Goal: Use online tool/utility: Utilize a website feature to perform a specific function

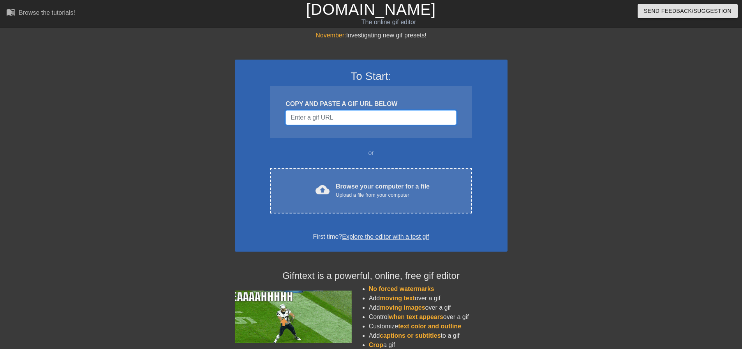
click at [357, 120] on input "Username" at bounding box center [370, 117] width 171 height 15
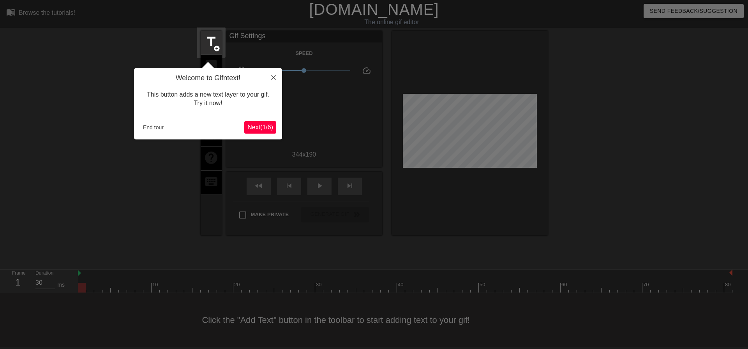
click at [262, 125] on span "Next ( 1 / 6 )" at bounding box center [260, 127] width 26 height 7
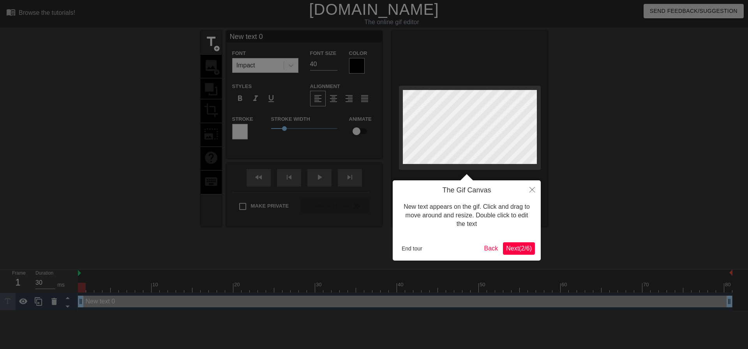
click at [528, 248] on span "Next ( 2 / 6 )" at bounding box center [519, 248] width 26 height 7
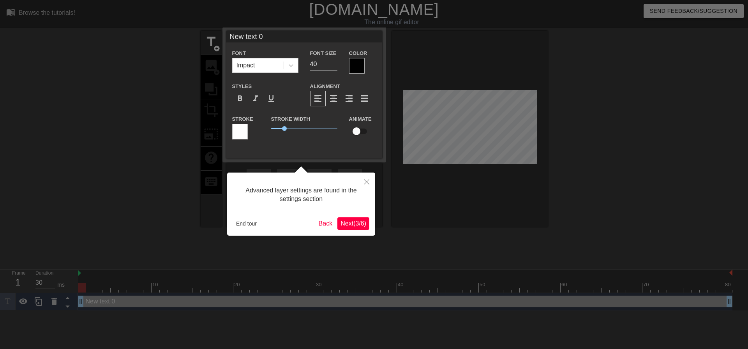
click at [350, 222] on span "Next ( 3 / 6 )" at bounding box center [353, 223] width 26 height 7
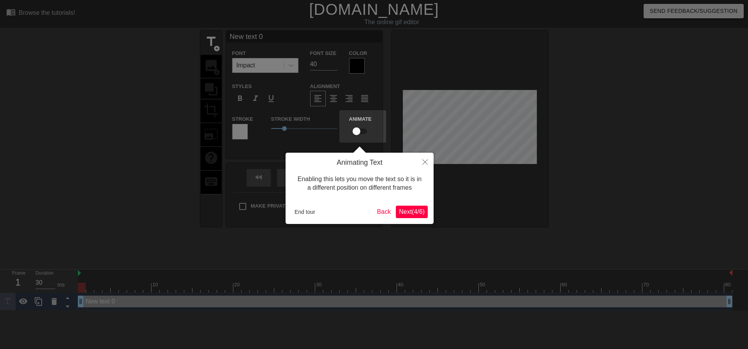
click at [421, 215] on span "Next ( 4 / 6 )" at bounding box center [412, 211] width 26 height 7
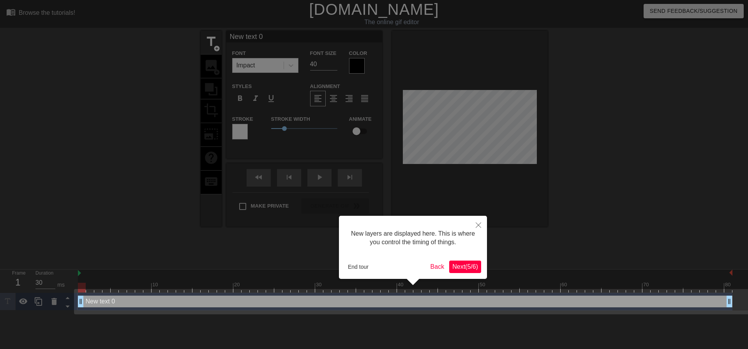
click at [465, 265] on span "Next ( 5 / 6 )" at bounding box center [465, 266] width 26 height 7
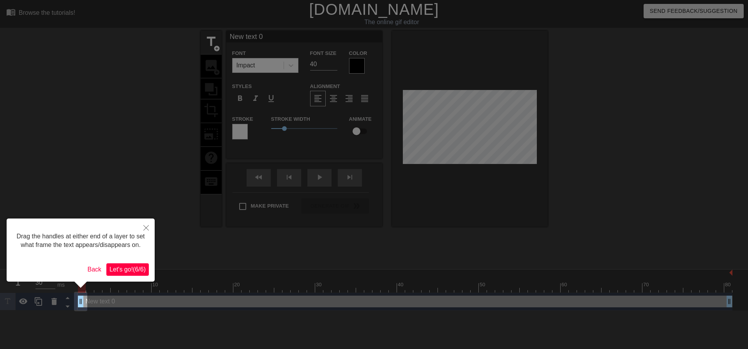
click at [131, 271] on span "Let's go! ( 6 / 6 )" at bounding box center [127, 269] width 36 height 7
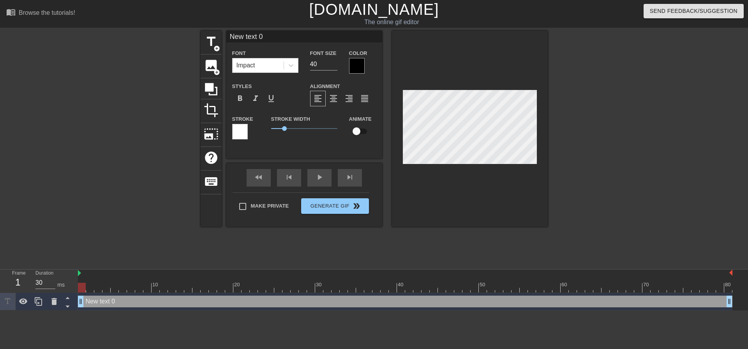
scroll to position [1, 2]
type input "J"
type textarea "J"
type input "J"
type textarea "J"
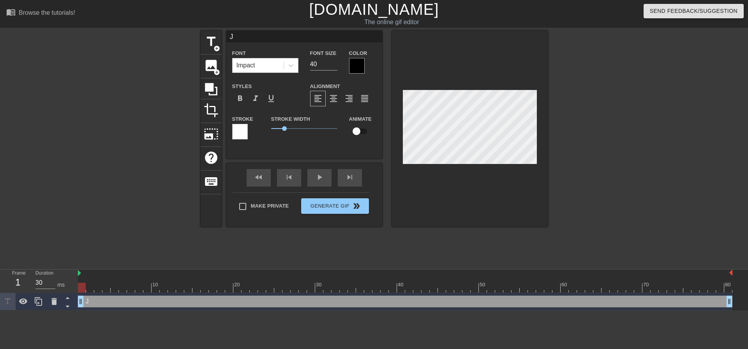
type input "J &"
type textarea "J &"
type input "J &"
type textarea "J &"
type input "J & S"
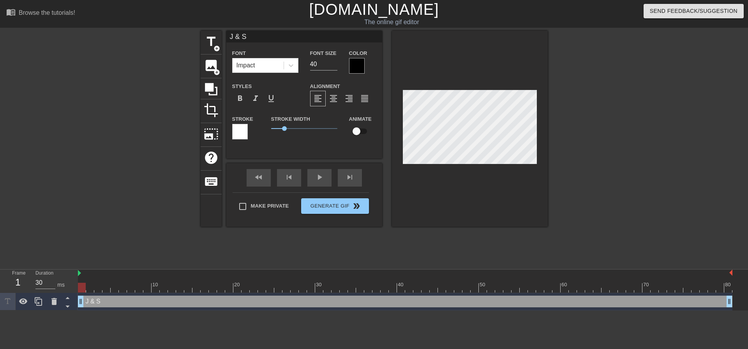
scroll to position [1, 1]
type textarea "J & S"
click at [358, 63] on div at bounding box center [357, 66] width 16 height 16
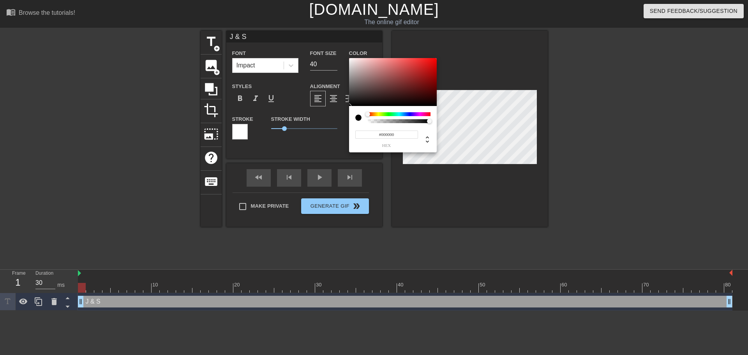
drag, startPoint x: 381, startPoint y: 134, endPoint x: 408, endPoint y: 135, distance: 26.9
click at [408, 135] on input "#000000" at bounding box center [386, 134] width 63 height 8
type input "#ffffff"
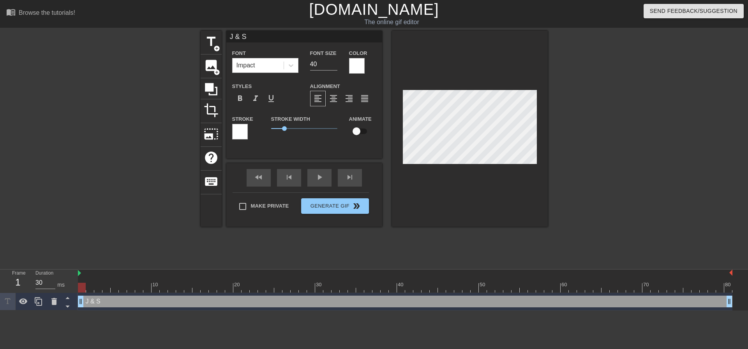
click at [240, 133] on div at bounding box center [240, 132] width 16 height 16
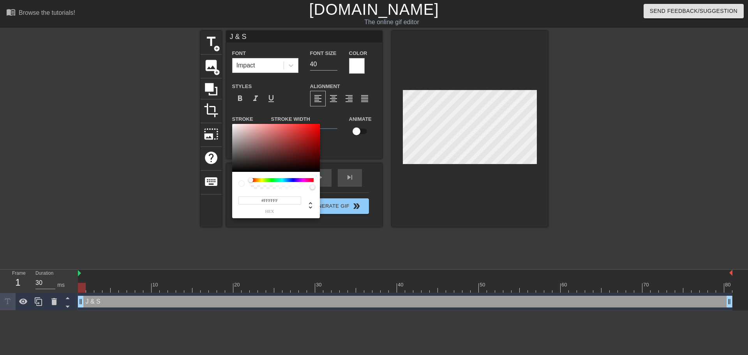
drag, startPoint x: 264, startPoint y: 201, endPoint x: 283, endPoint y: 202, distance: 19.5
click at [283, 202] on input "#FFFFFF" at bounding box center [269, 200] width 63 height 8
type input "#000000"
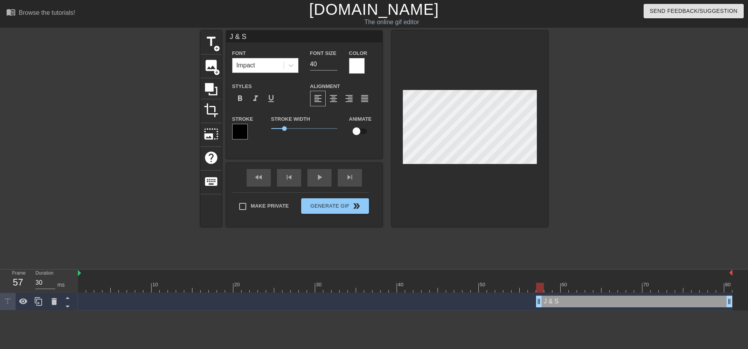
drag, startPoint x: 80, startPoint y: 300, endPoint x: 540, endPoint y: 307, distance: 459.5
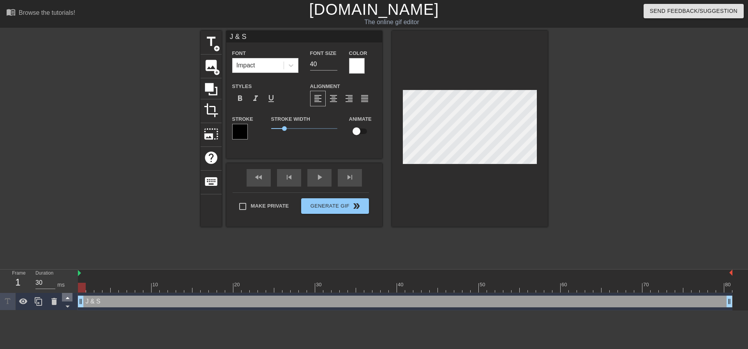
drag, startPoint x: 541, startPoint y: 303, endPoint x: 71, endPoint y: 293, distance: 470.1
click at [71, 293] on div "Frame 1 Duration 30 ms 10 20 30 40 50 60 70 80 J & S drag_handle drag_handle" at bounding box center [374, 289] width 748 height 41
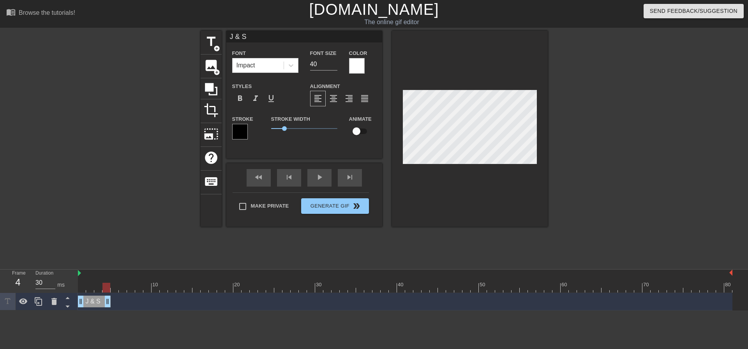
drag, startPoint x: 729, startPoint y: 301, endPoint x: 104, endPoint y: 296, distance: 625.0
drag, startPoint x: 111, startPoint y: 300, endPoint x: 218, endPoint y: 316, distance: 108.2
click at [218, 310] on html "menu_book Browse the tutorials! [DOMAIN_NAME] The online gif editor Send Feedba…" at bounding box center [374, 155] width 748 height 310
click at [41, 300] on icon at bounding box center [38, 301] width 9 height 9
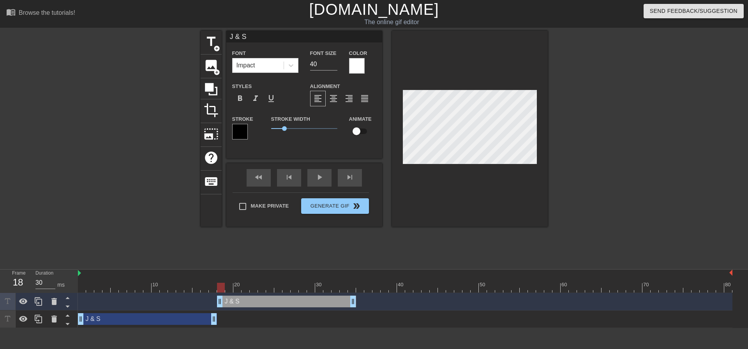
drag, startPoint x: 138, startPoint y: 301, endPoint x: 276, endPoint y: 301, distance: 138.2
click at [276, 301] on div "J & S drag_handle drag_handle" at bounding box center [286, 302] width 139 height 12
click at [39, 300] on icon at bounding box center [38, 301] width 7 height 9
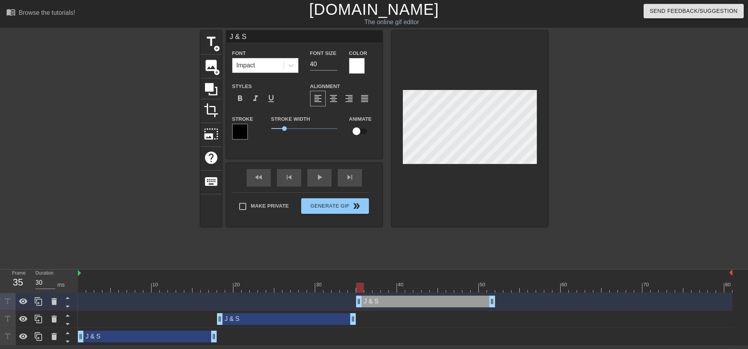
drag, startPoint x: 276, startPoint y: 302, endPoint x: 394, endPoint y: 306, distance: 117.7
click at [394, 306] on div "J & S drag_handle drag_handle" at bounding box center [425, 302] width 139 height 12
drag, startPoint x: 492, startPoint y: 301, endPoint x: 523, endPoint y: 320, distance: 36.0
click at [523, 320] on div "J & S drag_handle drag_handle J & S drag_handle drag_handle J & S drag_handle d…" at bounding box center [413, 319] width 670 height 53
click at [38, 300] on icon at bounding box center [38, 301] width 7 height 9
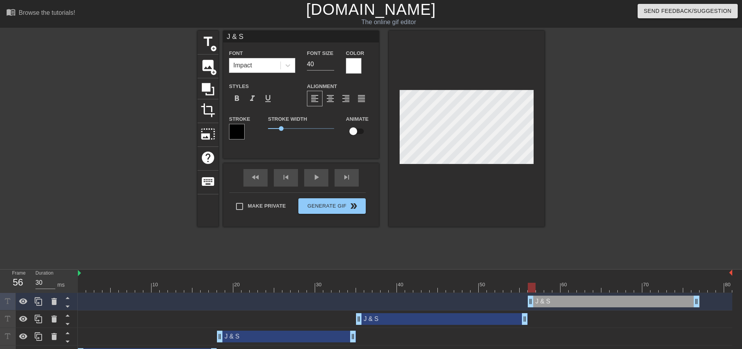
drag, startPoint x: 394, startPoint y: 300, endPoint x: 560, endPoint y: 308, distance: 166.0
click at [560, 308] on div "J & S drag_handle drag_handle" at bounding box center [405, 302] width 654 height 18
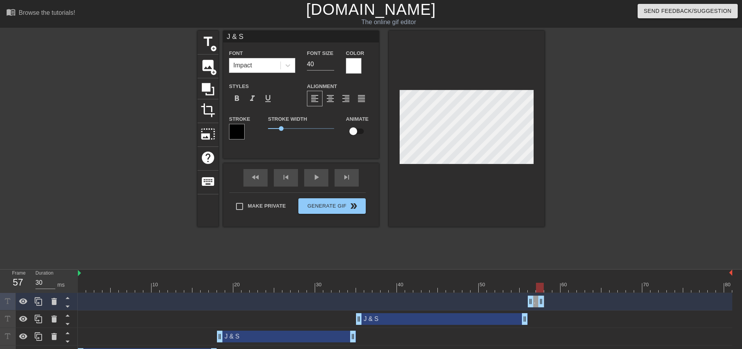
drag, startPoint x: 696, startPoint y: 303, endPoint x: 544, endPoint y: 302, distance: 152.6
click at [544, 303] on div "J & S drag_handle drag_handle" at bounding box center [405, 302] width 654 height 12
drag, startPoint x: 36, startPoint y: 299, endPoint x: 93, endPoint y: 301, distance: 56.9
click at [37, 299] on icon at bounding box center [38, 301] width 9 height 9
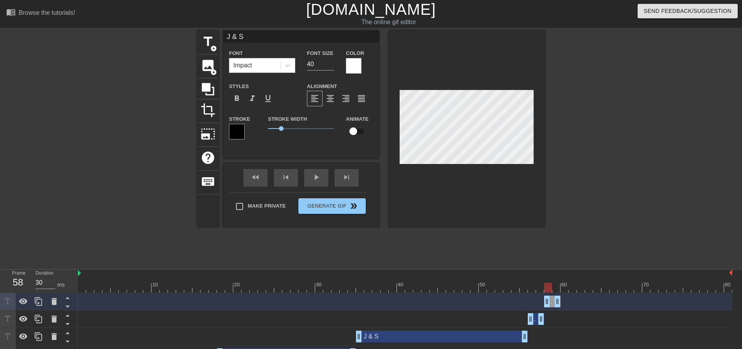
drag, startPoint x: 536, startPoint y: 302, endPoint x: 553, endPoint y: 305, distance: 17.0
click at [553, 305] on div "J & S drag_handle drag_handle" at bounding box center [552, 302] width 16 height 12
click at [556, 289] on div at bounding box center [405, 288] width 654 height 10
click at [40, 299] on icon at bounding box center [38, 301] width 9 height 9
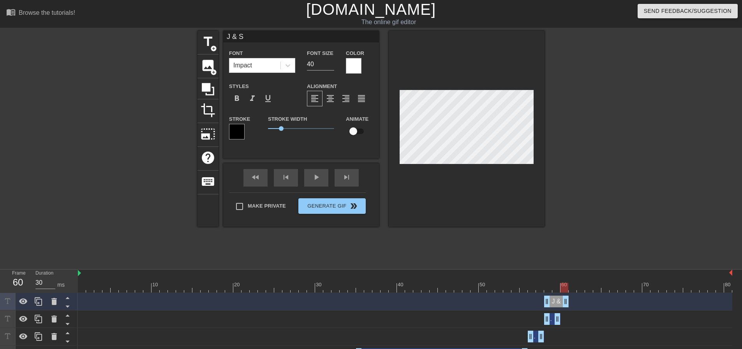
drag, startPoint x: 553, startPoint y: 301, endPoint x: 559, endPoint y: 301, distance: 5.5
drag, startPoint x: 547, startPoint y: 301, endPoint x: 560, endPoint y: 302, distance: 12.1
click at [569, 303] on div "J & S drag_handle drag_handle" at bounding box center [405, 302] width 654 height 12
drag, startPoint x: 567, startPoint y: 303, endPoint x: 579, endPoint y: 303, distance: 12.1
click at [579, 303] on div "J & S drag_handle drag_handle" at bounding box center [405, 302] width 654 height 12
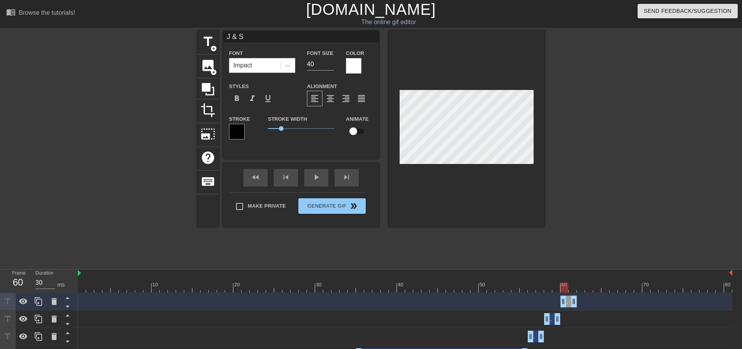
drag, startPoint x: 555, startPoint y: 303, endPoint x: 560, endPoint y: 303, distance: 5.1
click at [573, 288] on div at bounding box center [405, 288] width 654 height 10
drag, startPoint x: 573, startPoint y: 301, endPoint x: 581, endPoint y: 303, distance: 8.1
click at [39, 302] on icon at bounding box center [38, 301] width 9 height 9
drag, startPoint x: 574, startPoint y: 299, endPoint x: 596, endPoint y: 298, distance: 22.2
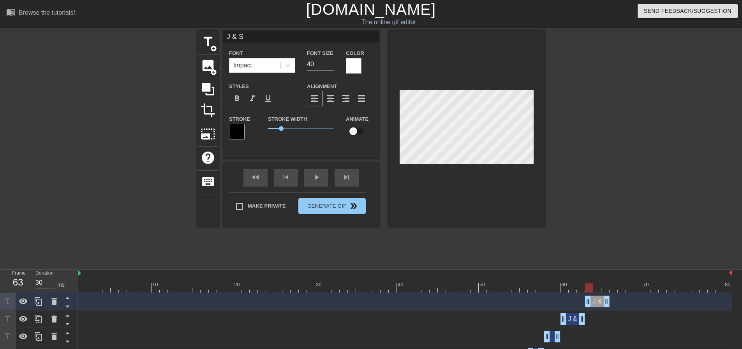
click at [596, 298] on div "J & S drag_handle drag_handle" at bounding box center [597, 302] width 25 height 12
click at [597, 287] on div at bounding box center [405, 288] width 654 height 10
click at [605, 288] on div at bounding box center [405, 288] width 654 height 10
click at [591, 289] on div at bounding box center [405, 288] width 654 height 10
drag, startPoint x: 604, startPoint y: 298, endPoint x: 595, endPoint y: 299, distance: 9.4
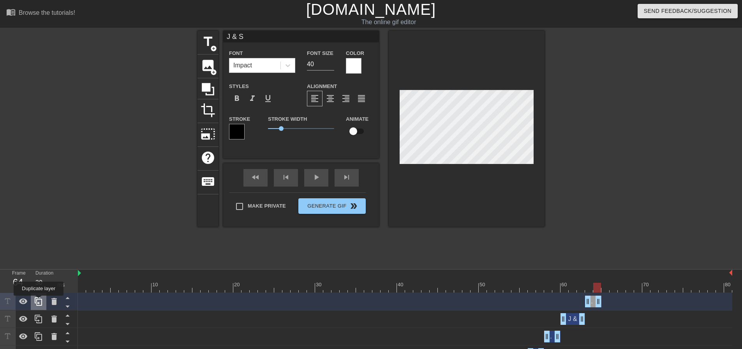
click at [39, 301] on icon at bounding box center [38, 301] width 9 height 9
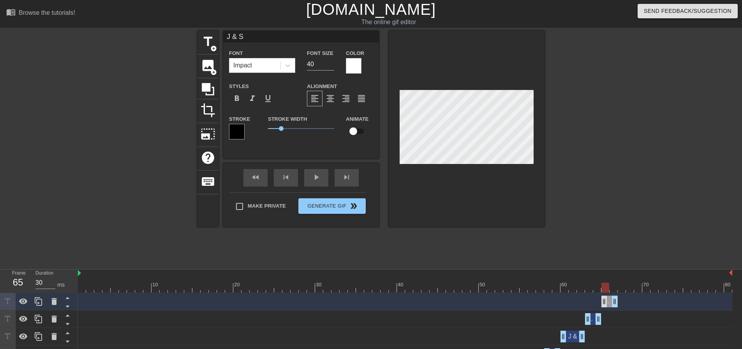
drag, startPoint x: 593, startPoint y: 301, endPoint x: 607, endPoint y: 303, distance: 14.2
click at [607, 303] on div "J & S drag_handle drag_handle" at bounding box center [609, 302] width 16 height 12
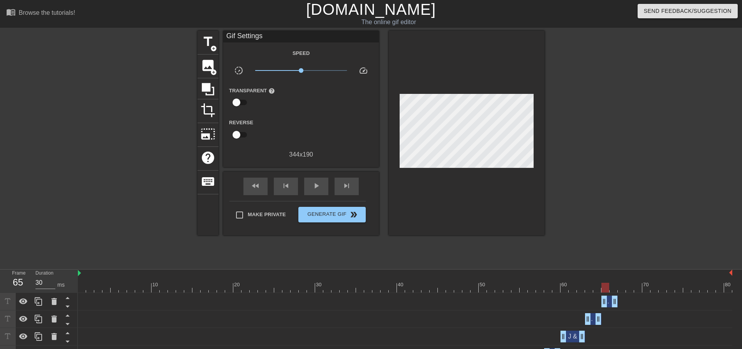
click at [594, 303] on div "J & S drag_handle drag_handle" at bounding box center [405, 302] width 654 height 12
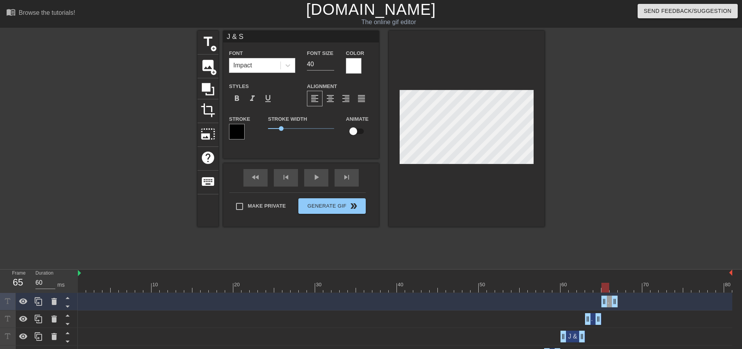
click at [614, 287] on div at bounding box center [405, 288] width 654 height 10
click at [37, 302] on icon at bounding box center [38, 301] width 9 height 9
type input "30"
drag, startPoint x: 609, startPoint y: 302, endPoint x: 623, endPoint y: 303, distance: 14.1
click at [623, 303] on div "J & S drag_handle drag_handle" at bounding box center [626, 302] width 16 height 12
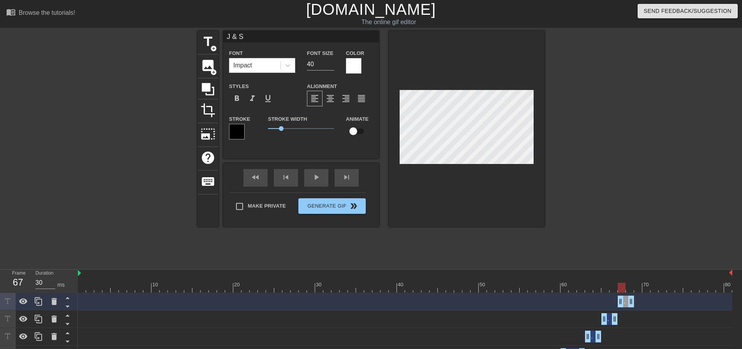
click at [629, 287] on div at bounding box center [405, 288] width 654 height 10
click at [36, 302] on icon at bounding box center [38, 301] width 9 height 9
drag, startPoint x: 626, startPoint y: 301, endPoint x: 641, endPoint y: 301, distance: 14.8
click at [641, 301] on div "J & S drag_handle drag_handle" at bounding box center [642, 302] width 16 height 12
click at [648, 289] on div at bounding box center [405, 288] width 654 height 10
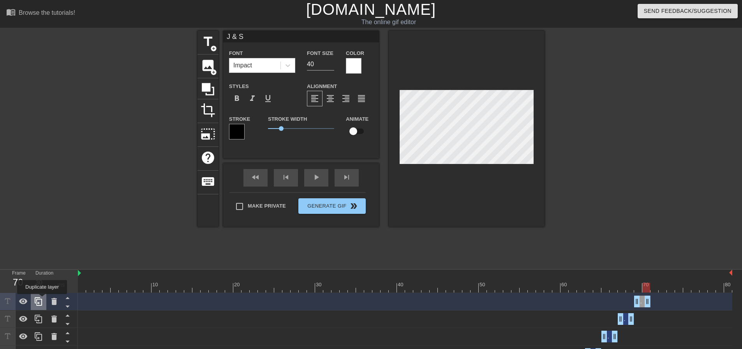
click at [42, 299] on icon at bounding box center [38, 301] width 9 height 9
drag, startPoint x: 642, startPoint y: 302, endPoint x: 657, endPoint y: 303, distance: 15.7
click at [657, 303] on div "J & S drag_handle drag_handle" at bounding box center [658, 302] width 16 height 12
click at [662, 289] on div at bounding box center [405, 288] width 654 height 10
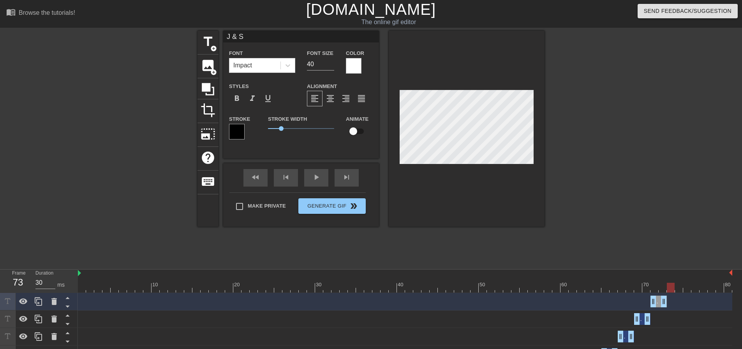
click at [672, 288] on div at bounding box center [405, 288] width 654 height 10
click at [40, 303] on icon at bounding box center [38, 301] width 9 height 9
drag, startPoint x: 662, startPoint y: 301, endPoint x: 673, endPoint y: 302, distance: 11.4
click at [673, 302] on div "J & S drag_handle drag_handle" at bounding box center [675, 302] width 16 height 12
click at [680, 290] on div at bounding box center [405, 288] width 654 height 10
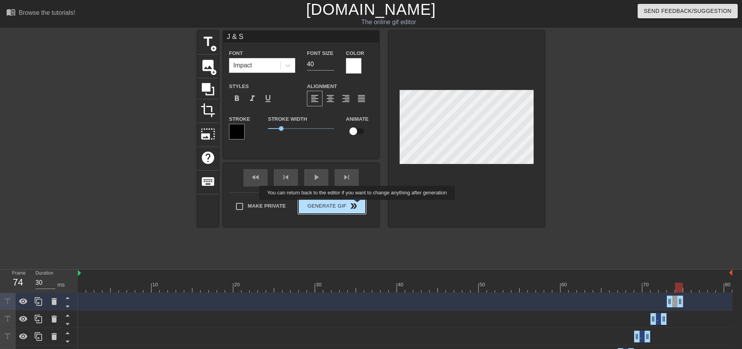
click at [358, 205] on div "Make Private Generate Gif double_arrow" at bounding box center [297, 207] width 136 height 31
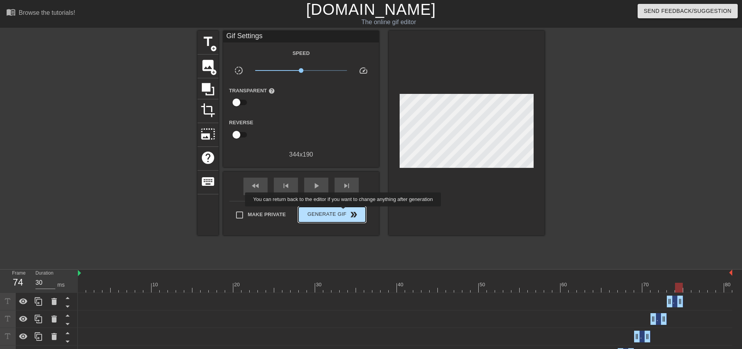
click at [344, 212] on span "Generate Gif double_arrow" at bounding box center [331, 214] width 61 height 9
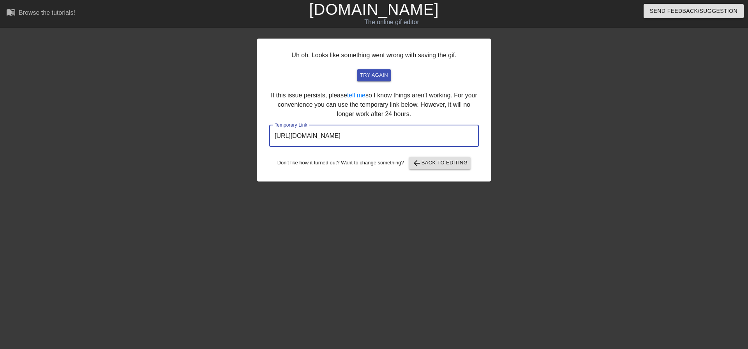
drag, startPoint x: 448, startPoint y: 136, endPoint x: 210, endPoint y: 137, distance: 237.9
click at [210, 137] on div "Uh oh. Looks like something went wrong with saving the gif. try again If this i…" at bounding box center [374, 148] width 748 height 234
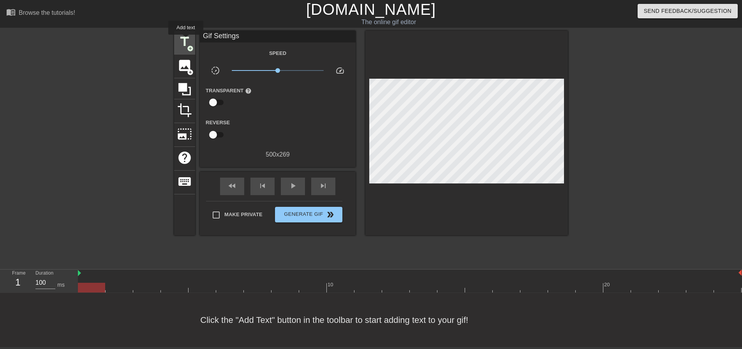
click at [185, 39] on span "title" at bounding box center [184, 41] width 15 height 15
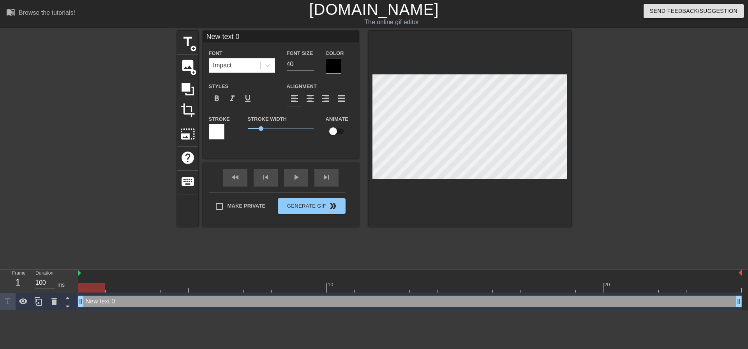
scroll to position [1, 2]
type input "J"
type textarea "J"
type input "J"
type textarea "J"
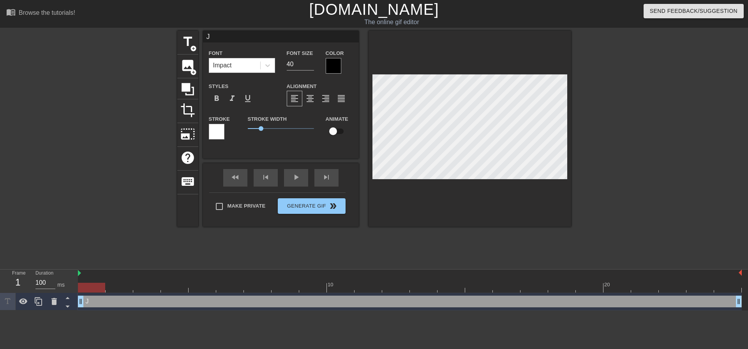
scroll to position [1, 1]
type input "J &"
type textarea "J &"
type input "J &"
type textarea "J &"
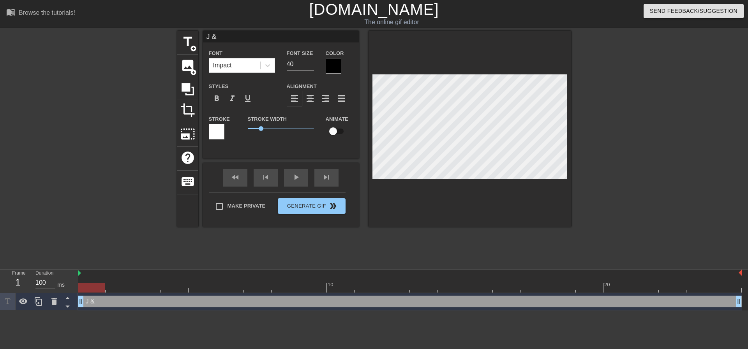
type input "J & S"
type textarea "J & S"
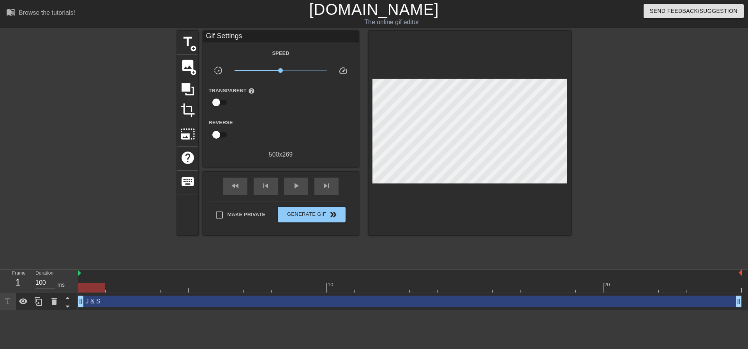
click at [643, 134] on div at bounding box center [638, 148] width 117 height 234
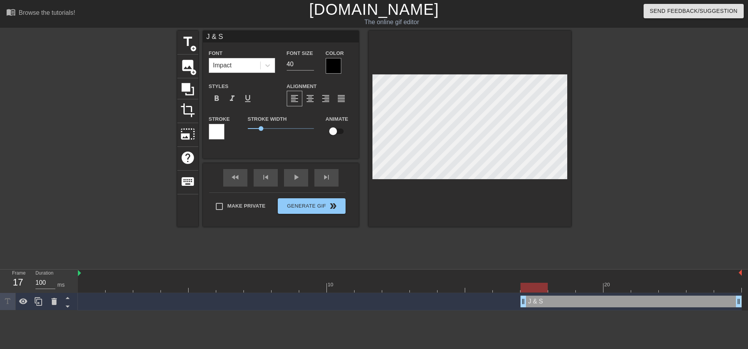
drag, startPoint x: 79, startPoint y: 303, endPoint x: 509, endPoint y: 306, distance: 429.5
click at [509, 306] on div "J & S drag_handle drag_handle" at bounding box center [410, 302] width 664 height 12
click at [324, 209] on span "Generate Gif double_arrow" at bounding box center [311, 205] width 61 height 9
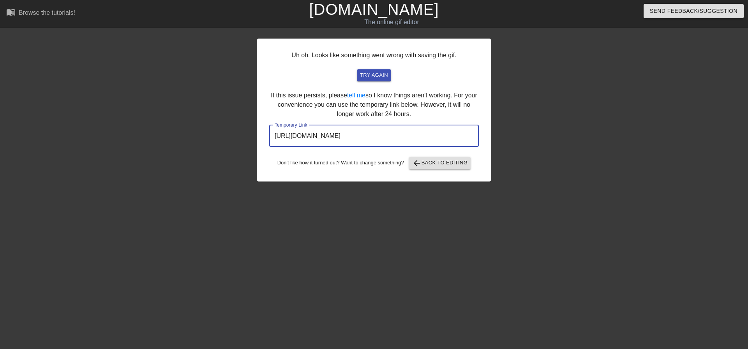
drag, startPoint x: 407, startPoint y: 135, endPoint x: 256, endPoint y: 135, distance: 151.1
click at [256, 135] on div "Uh oh. Looks like something went wrong with saving the gif. try again If this i…" at bounding box center [374, 148] width 748 height 234
